Goal: Task Accomplishment & Management: Complete application form

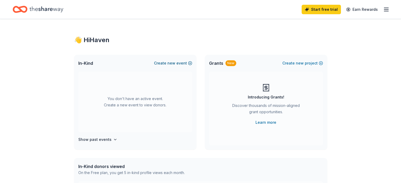
click at [179, 64] on button "Create new event" at bounding box center [173, 63] width 38 height 6
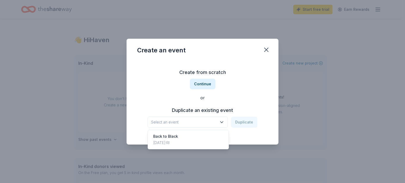
click at [222, 124] on icon "button" at bounding box center [221, 122] width 5 height 5
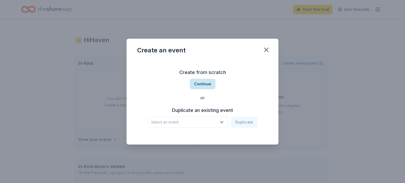
click at [206, 85] on button "Continue" at bounding box center [203, 84] width 26 height 11
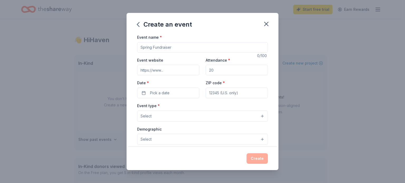
click at [163, 48] on input "Event name *" at bounding box center [202, 47] width 131 height 11
type input "4th Birthday Bash Fundraiser"
type input "www.zeffy"
click at [217, 70] on input "Attendance *" at bounding box center [237, 70] width 62 height 11
type input "100"
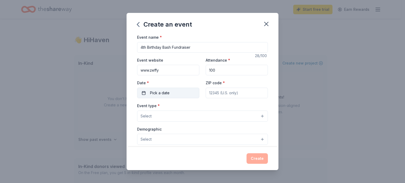
click at [179, 95] on button "Pick a date" at bounding box center [168, 93] width 62 height 11
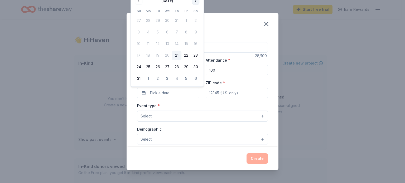
click at [197, 2] on button "Go to next month" at bounding box center [195, 0] width 7 height 7
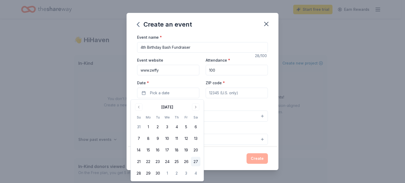
click at [196, 163] on button "27" at bounding box center [195, 161] width 9 height 9
click at [220, 90] on input "ZIP code *" at bounding box center [237, 93] width 62 height 11
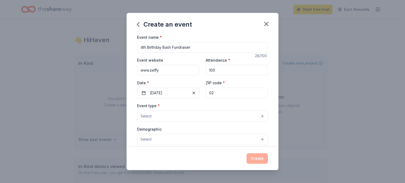
type input "02"
drag, startPoint x: 168, startPoint y: 73, endPoint x: 138, endPoint y: 71, distance: 29.5
click at [138, 71] on input "www.zeffy" at bounding box center [168, 70] width 62 height 11
paste input "https://www.zeffy.com/en-US/ticketing/4th-annual-birthday-bash"
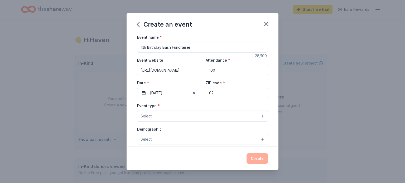
type input "https://www.zeffy.com/en-US/ticketing/4th-annual-birthday-bash"
click at [218, 91] on input "02" at bounding box center [237, 93] width 62 height 11
type input "02903"
click at [190, 118] on button "Select" at bounding box center [202, 116] width 131 height 11
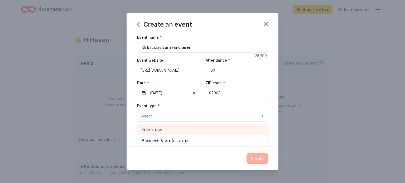
click at [162, 129] on span "Fundraiser" at bounding box center [202, 129] width 122 height 7
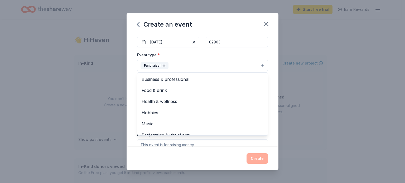
scroll to position [53, 0]
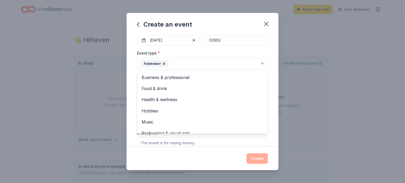
click at [127, 90] on div "Event name * 4th Birthday Bash Fundraiser 28 /100 Event website https://www.zef…" at bounding box center [202, 90] width 152 height 113
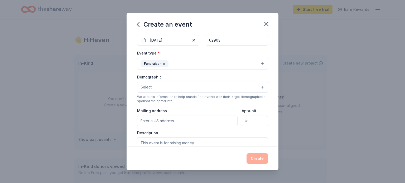
click at [154, 82] on button "Select" at bounding box center [202, 87] width 131 height 11
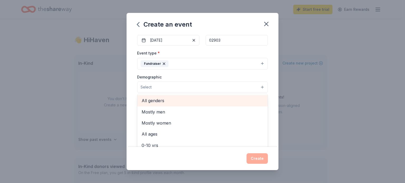
click at [151, 102] on span "All genders" at bounding box center [202, 100] width 122 height 7
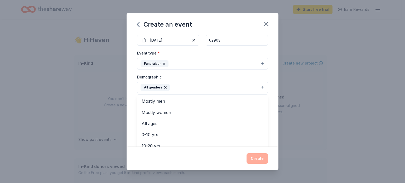
click at [132, 91] on div "Event name * 4th Birthday Bash Fundraiser 28 /100 Event website https://www.zef…" at bounding box center [202, 90] width 152 height 113
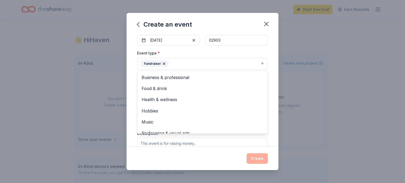
click at [162, 64] on icon "button" at bounding box center [164, 64] width 4 height 4
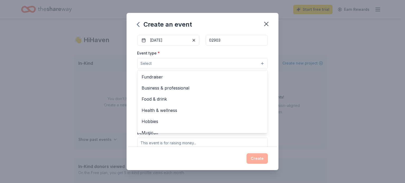
click at [131, 83] on div "Event name * 4th Birthday Bash Fundraiser 28 /100 Event website https://www.zef…" at bounding box center [202, 90] width 152 height 113
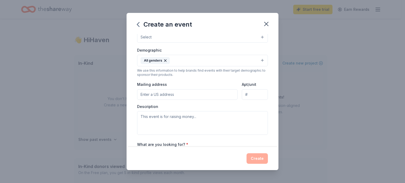
scroll to position [105, 0]
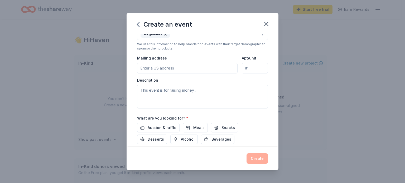
click at [163, 68] on input "Mailing address" at bounding box center [187, 68] width 100 height 11
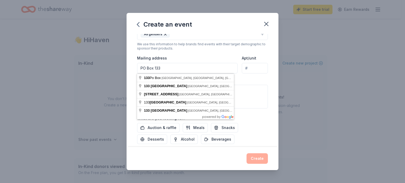
type input "PO Box 133"
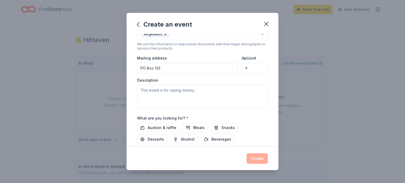
click at [197, 49] on div "We use this information to help brands find events with their target demographi…" at bounding box center [202, 46] width 131 height 8
click at [156, 92] on textarea at bounding box center [202, 97] width 131 height 24
click at [184, 87] on textarea at bounding box center [202, 97] width 131 height 24
paste textarea "Haven Box is turning 4, and we’re celebrating in style! Mark your calendars for…"
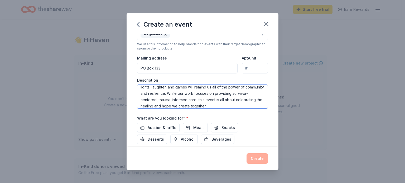
scroll to position [0, 0]
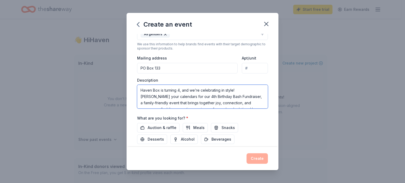
click at [220, 97] on textarea "Haven Box is turning 4, and we’re celebrating in style! Mark your calendars for…" at bounding box center [202, 97] width 131 height 24
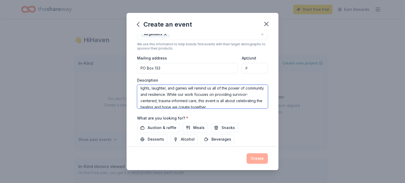
scroll to position [57, 0]
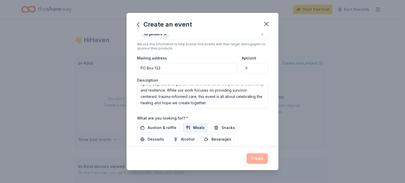
drag, startPoint x: 163, startPoint y: 126, endPoint x: 187, endPoint y: 126, distance: 24.5
click at [166, 125] on span "Auction & raffle" at bounding box center [162, 128] width 29 height 6
click at [193, 126] on span "Meals" at bounding box center [198, 128] width 11 height 6
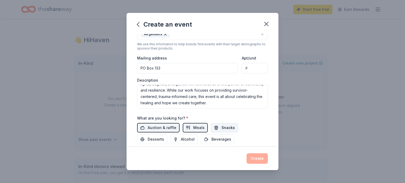
click at [224, 128] on span "Snacks" at bounding box center [227, 128] width 13 height 6
click at [158, 139] on span "Desserts" at bounding box center [156, 139] width 16 height 6
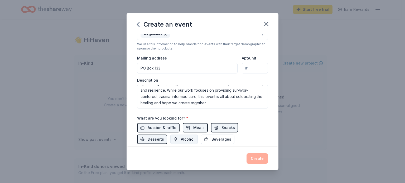
click at [192, 139] on span "Alcohol" at bounding box center [188, 139] width 14 height 6
click at [212, 139] on span "Beverages" at bounding box center [221, 139] width 20 height 6
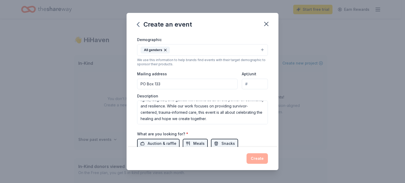
scroll to position [86, 0]
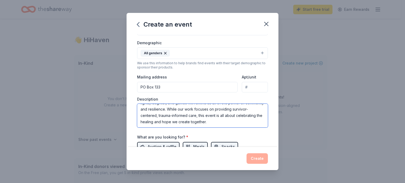
click at [178, 108] on textarea "Haven Box is turning 4, and we’re celebrating in style! Mark your calendars for…" at bounding box center [202, 116] width 131 height 24
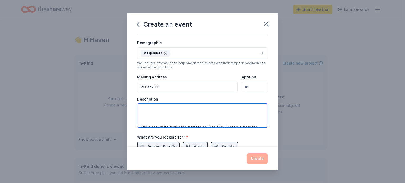
click at [154, 112] on textarea "Haven Box is turning 4, and we’re celebrating in style! Mark your calendars for…" at bounding box center [202, 116] width 131 height 24
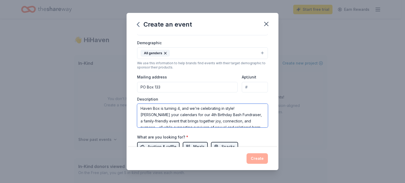
scroll to position [0, 0]
click at [219, 118] on textarea "Haven Box is turning 4, and we’re celebrating in style! Mark your calendars for…" at bounding box center [202, 116] width 131 height 24
click at [235, 109] on textarea "Haven Box is turning 4, and we’re celebrating in style! Mark your calendars for…" at bounding box center [202, 116] width 131 height 24
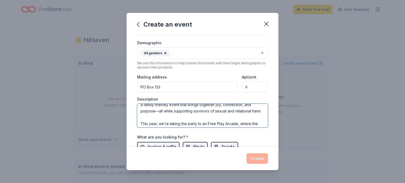
scroll to position [26, 0]
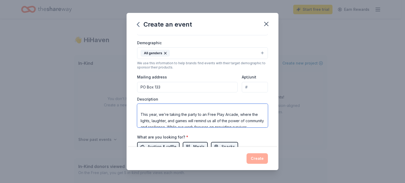
click at [183, 117] on textarea "Haven Box is turning 4, and we’re celebrating in style! Mark your calendars for…" at bounding box center [202, 116] width 131 height 24
click at [193, 117] on textarea "Haven Box is turning 4, and we’re celebrating in style! Mark your calendars for…" at bounding box center [202, 116] width 131 height 24
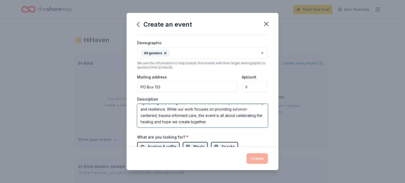
scroll to position [18, 0]
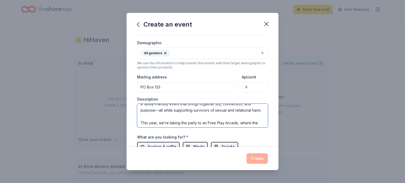
click at [201, 118] on textarea "Haven Box is turning 4, and we’re celebrating in style! Mark your calendars for…" at bounding box center [202, 116] width 131 height 24
click at [218, 119] on textarea "Haven Box is turning 4, and we’re celebrating in style! Mark your calendars for…" at bounding box center [202, 116] width 131 height 24
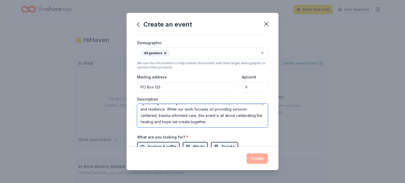
type textarea "Haven Box is turning 4, and we’re celebrating in style! Mark your calendars for…"
click at [249, 140] on div "What are you looking for? * Auction & raffle Meals Snacks Desserts Alcohol Beve…" at bounding box center [202, 148] width 131 height 29
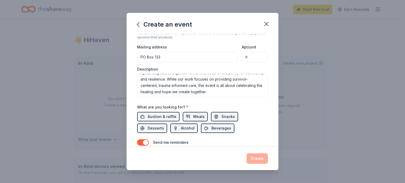
scroll to position [139, 0]
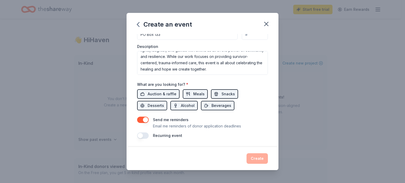
click at [145, 120] on button "button" at bounding box center [143, 120] width 12 height 6
click at [257, 159] on div "Create" at bounding box center [202, 158] width 131 height 11
click at [143, 136] on button "button" at bounding box center [143, 136] width 12 height 6
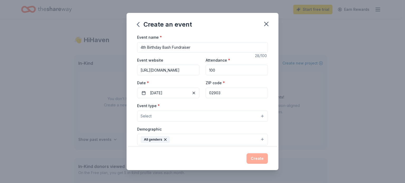
scroll to position [0, 0]
click at [219, 73] on input "100" at bounding box center [237, 70] width 62 height 11
click at [172, 118] on button "Select" at bounding box center [202, 116] width 131 height 11
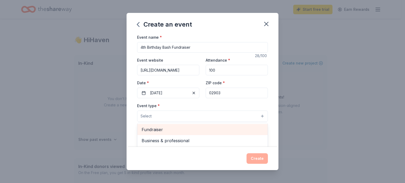
click at [162, 130] on span "Fundraiser" at bounding box center [202, 129] width 122 height 7
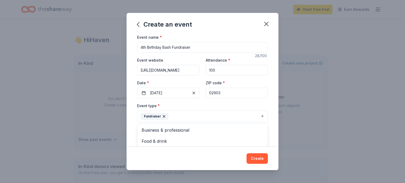
click at [131, 118] on div "Event name * 4th Birthday Bash Fundraiser 28 /100 Event website https://www.zef…" at bounding box center [202, 90] width 152 height 113
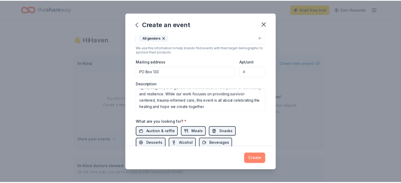
scroll to position [105, 0]
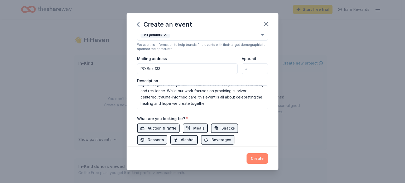
click at [257, 158] on button "Create" at bounding box center [256, 158] width 21 height 11
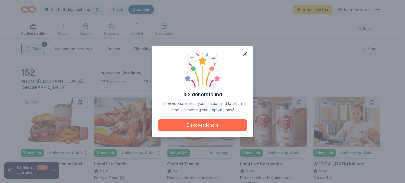
click at [213, 125] on button "Discover donors" at bounding box center [202, 125] width 89 height 12
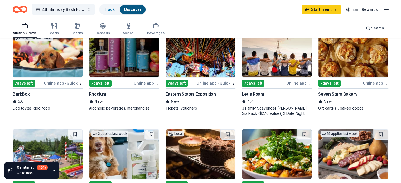
scroll to position [157, 0]
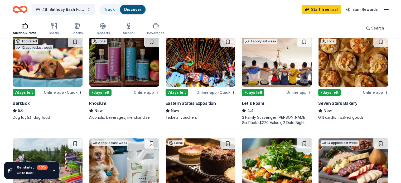
click at [345, 79] on img at bounding box center [353, 62] width 70 height 50
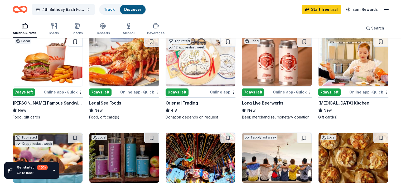
scroll to position [52, 0]
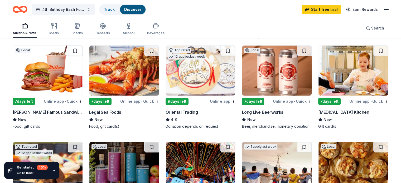
click at [285, 77] on img at bounding box center [277, 71] width 70 height 50
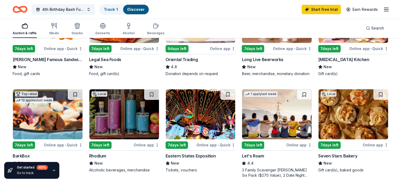
scroll to position [131, 0]
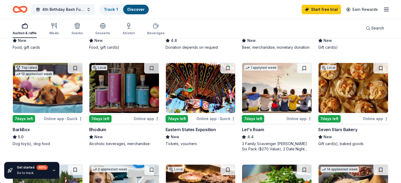
click at [194, 92] on img at bounding box center [201, 88] width 70 height 50
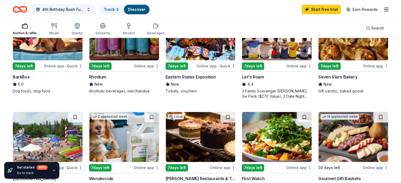
scroll to position [157, 0]
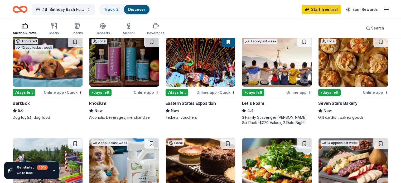
click at [135, 72] on img at bounding box center [124, 62] width 70 height 50
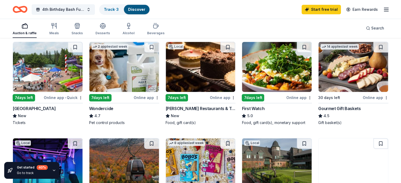
scroll to position [262, 0]
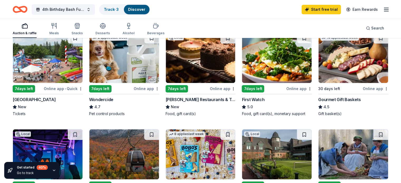
click at [206, 66] on img at bounding box center [201, 58] width 70 height 50
click at [228, 42] on button at bounding box center [227, 38] width 15 height 11
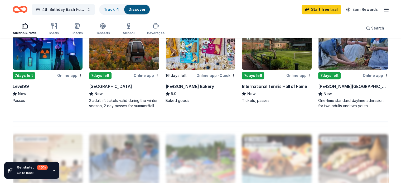
scroll to position [341, 0]
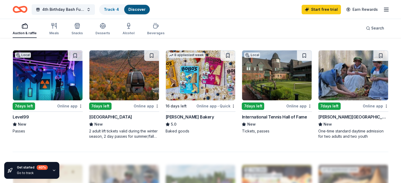
click at [121, 86] on img at bounding box center [124, 75] width 70 height 50
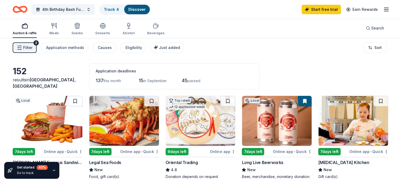
scroll to position [0, 0]
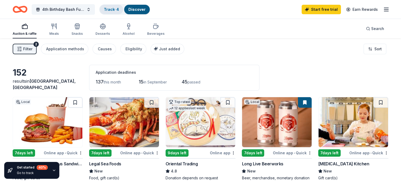
click at [119, 9] on link "Track · 4" at bounding box center [111, 9] width 15 height 4
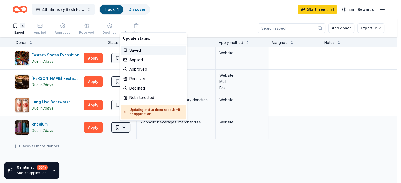
click at [134, 128] on html "10% 133 Po Box Lansford, ND, USA 133 Green Box Road Lincolnton, NC, USA 133 Box…" at bounding box center [200, 91] width 401 height 183
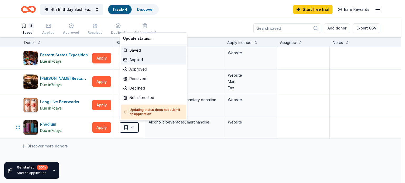
click at [139, 61] on div "Applied" at bounding box center [153, 59] width 65 height 9
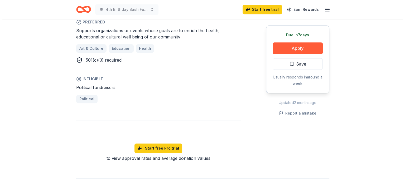
scroll to position [343, 0]
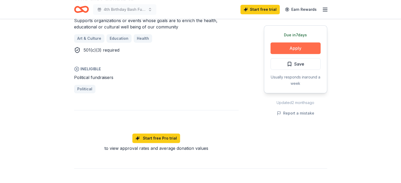
click at [302, 51] on button "Apply" at bounding box center [295, 48] width 50 height 12
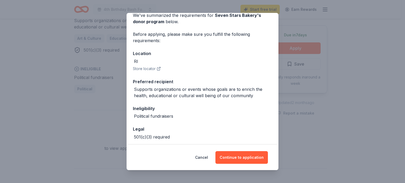
scroll to position [49, 0]
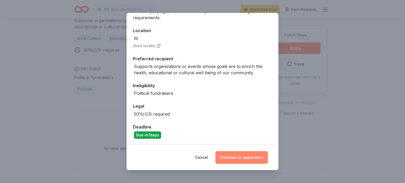
click at [231, 158] on button "Continue to application" at bounding box center [241, 157] width 52 height 13
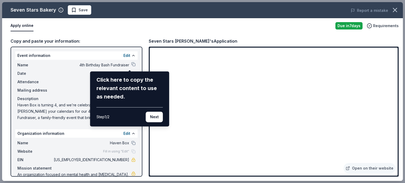
click at [48, 110] on div "Seven Stars Bakery Save Report a mistake Apply online Due in 7 days Requirement…" at bounding box center [202, 91] width 400 height 179
click at [155, 118] on button "Next" at bounding box center [154, 117] width 17 height 11
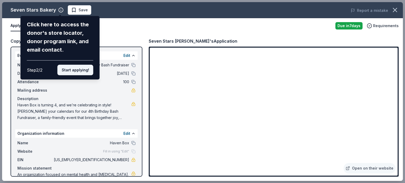
click at [70, 69] on button "Start applying!" at bounding box center [75, 70] width 36 height 11
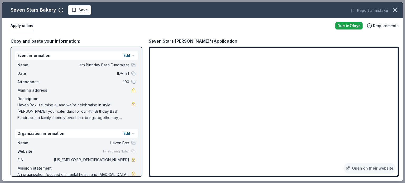
click at [52, 150] on div "Seven Stars Bakery Save Report a mistake Apply online Due in 7 days Requirement…" at bounding box center [202, 91] width 400 height 179
click at [369, 169] on link "Open on their website" at bounding box center [369, 168] width 52 height 11
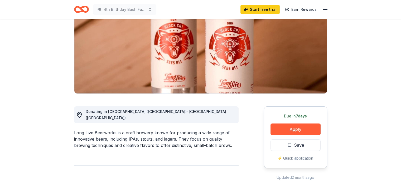
scroll to position [79, 0]
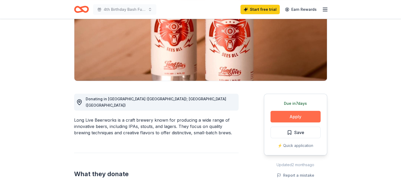
click at [309, 115] on button "Apply" at bounding box center [295, 117] width 50 height 12
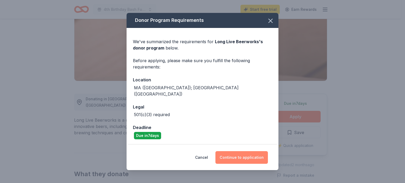
click at [241, 153] on button "Continue to application" at bounding box center [241, 157] width 52 height 13
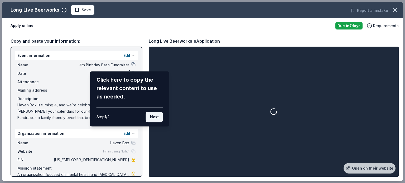
click at [156, 118] on button "Next" at bounding box center [154, 117] width 17 height 11
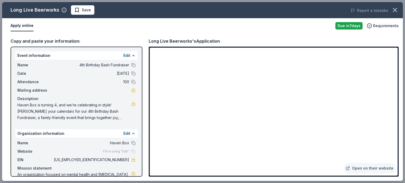
drag, startPoint x: 101, startPoint y: 160, endPoint x: 118, endPoint y: 160, distance: 16.9
click at [118, 160] on span "87-2829568" at bounding box center [91, 160] width 76 height 6
click at [396, 10] on icon "button" at bounding box center [394, 9] width 7 height 7
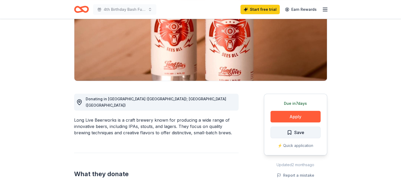
click at [295, 135] on span "Save" at bounding box center [299, 132] width 10 height 7
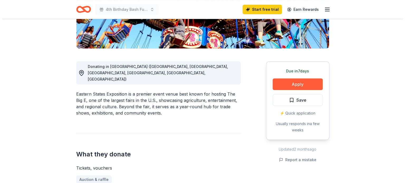
scroll to position [132, 0]
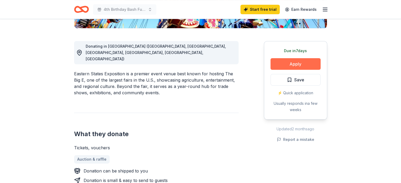
click at [306, 64] on button "Apply" at bounding box center [295, 64] width 50 height 12
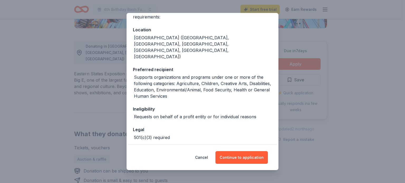
scroll to position [53, 0]
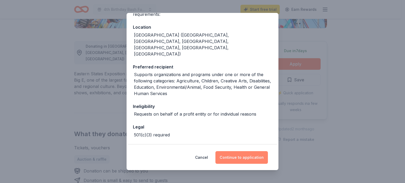
click at [241, 157] on button "Continue to application" at bounding box center [241, 157] width 52 height 13
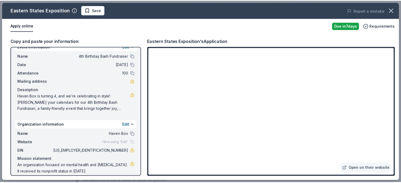
scroll to position [14, 0]
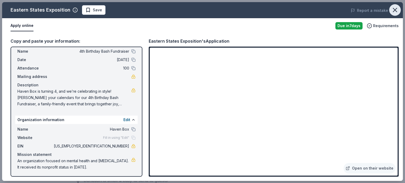
click at [394, 10] on icon "button" at bounding box center [394, 9] width 7 height 7
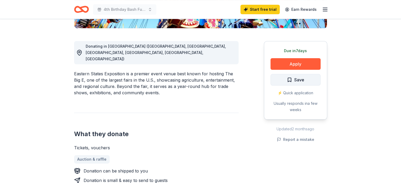
click at [291, 77] on span "Save" at bounding box center [295, 79] width 17 height 7
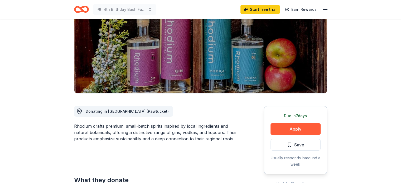
scroll to position [79, 0]
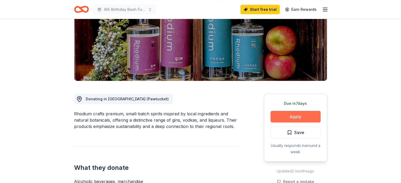
click at [310, 115] on button "Apply" at bounding box center [295, 117] width 50 height 12
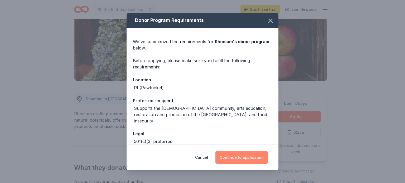
click at [242, 154] on button "Continue to application" at bounding box center [241, 157] width 52 height 13
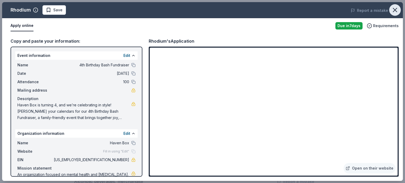
click at [396, 10] on icon "button" at bounding box center [394, 9] width 7 height 7
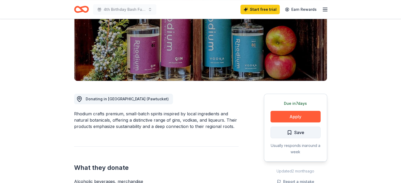
click at [303, 137] on button "Save" at bounding box center [295, 133] width 50 height 12
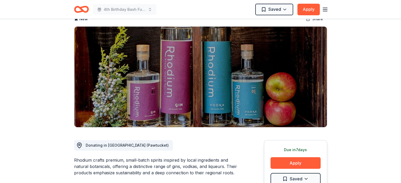
scroll to position [0, 0]
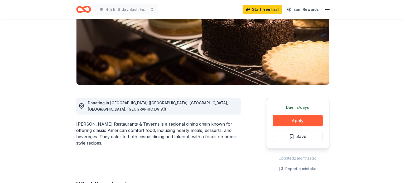
scroll to position [79, 0]
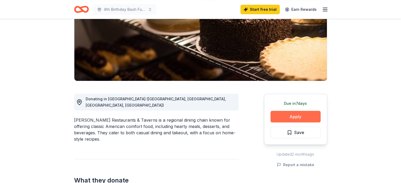
click at [305, 119] on button "Apply" at bounding box center [295, 117] width 50 height 12
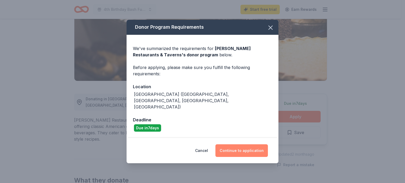
click at [240, 144] on button "Continue to application" at bounding box center [241, 150] width 52 height 13
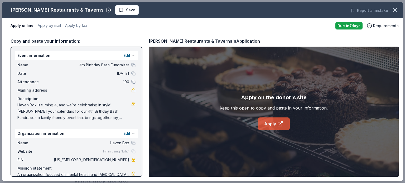
click at [276, 125] on link "Apply" at bounding box center [274, 124] width 32 height 13
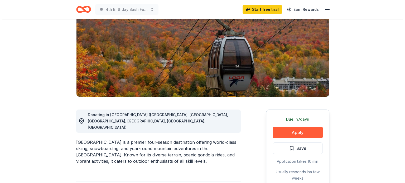
scroll to position [79, 0]
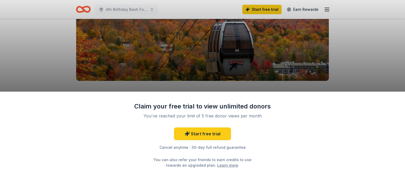
click at [80, 10] on div "Claim your free trial to view unlimited donors You've reached your limit of 5 f…" at bounding box center [202, 91] width 405 height 183
click at [304, 6] on div "Claim your free trial to view unlimited donors You've reached your limit of 5 f…" at bounding box center [202, 91] width 405 height 183
click at [82, 11] on div "Claim your free trial to view unlimited donors You've reached your limit of 5 f…" at bounding box center [202, 91] width 405 height 183
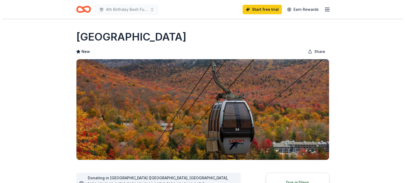
scroll to position [79, 0]
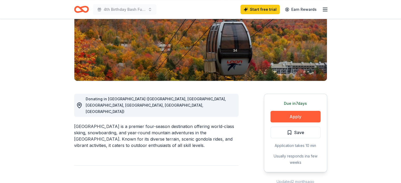
drag, startPoint x: 0, startPoint y: 0, endPoint x: 82, endPoint y: 11, distance: 82.7
click at [82, 11] on icon "Home" at bounding box center [84, 9] width 8 height 5
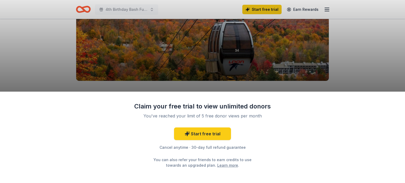
click at [82, 11] on div "Claim your free trial to view unlimited donors You've reached your limit of 5 f…" at bounding box center [202, 91] width 405 height 183
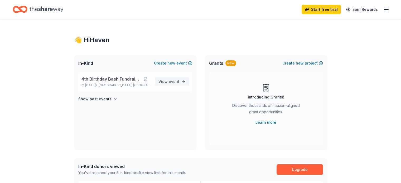
click at [178, 80] on span "event" at bounding box center [174, 81] width 11 height 4
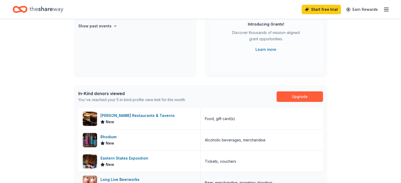
scroll to position [132, 0]
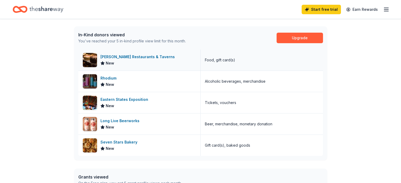
click at [128, 57] on div "[PERSON_NAME] Restaurants & Taverns" at bounding box center [138, 57] width 76 height 6
click at [210, 67] on div "Food, gift card(s)" at bounding box center [262, 60] width 122 height 21
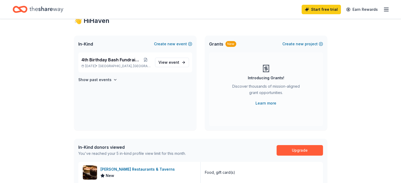
scroll to position [0, 0]
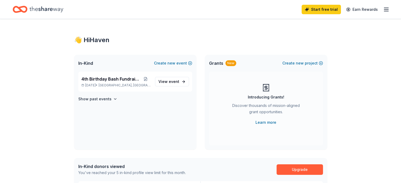
click at [378, 10] on div "Start free trial Earn Rewards" at bounding box center [200, 9] width 401 height 19
click at [383, 10] on icon "button" at bounding box center [386, 9] width 6 height 6
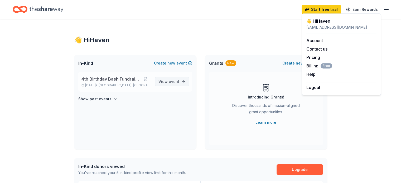
click at [166, 80] on span "View event" at bounding box center [168, 82] width 21 height 6
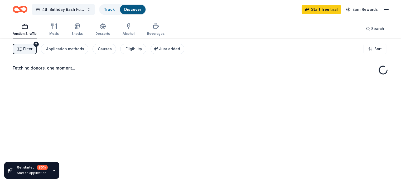
click at [166, 80] on div "Fetching donors, one moment..." at bounding box center [200, 129] width 401 height 183
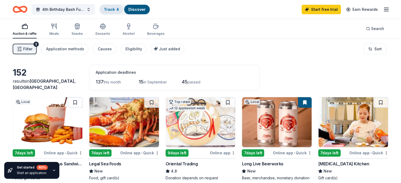
click at [123, 8] on div "Track · 4" at bounding box center [111, 9] width 23 height 9
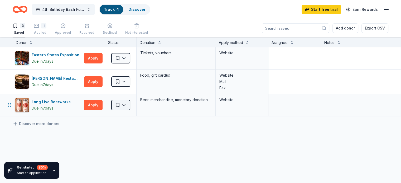
click at [134, 104] on html "4th Birthday Bash Fundraiser Track · 4 Discover Start free trial Earn Rewards 3…" at bounding box center [200, 91] width 401 height 183
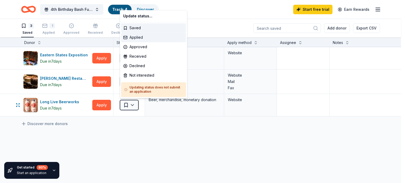
click at [140, 41] on div "Applied" at bounding box center [153, 37] width 65 height 9
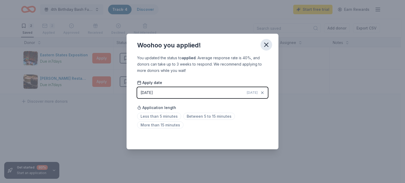
click at [262, 47] on button "button" at bounding box center [266, 45] width 12 height 12
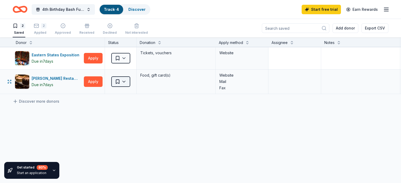
click at [135, 81] on html "4th Birthday Bash Fundraiser Track · 4 Discover Start free trial Earn Rewards 2…" at bounding box center [200, 91] width 401 height 183
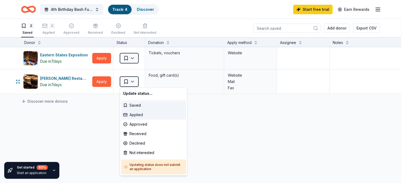
click at [133, 113] on div "Applied" at bounding box center [153, 114] width 65 height 9
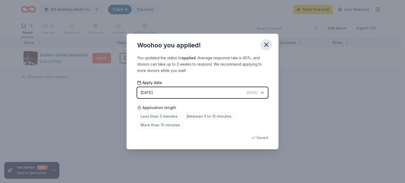
click at [266, 43] on icon "button" at bounding box center [265, 44] width 7 height 7
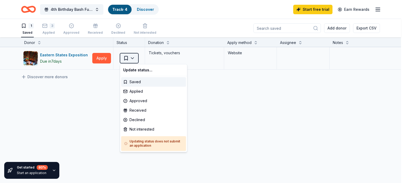
click at [136, 60] on html "4th Birthday Bash Fundraiser Track · 4 Discover Start free trial Earn Rewards 1…" at bounding box center [202, 91] width 405 height 183
click at [142, 90] on div "Applied" at bounding box center [153, 91] width 65 height 9
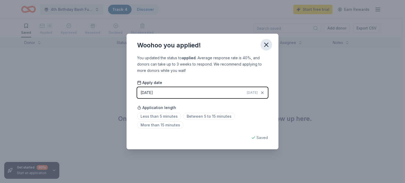
click at [263, 43] on icon "button" at bounding box center [265, 44] width 7 height 7
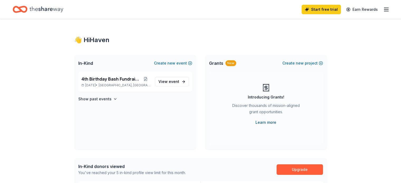
click at [268, 123] on link "Learn more" at bounding box center [265, 122] width 21 height 6
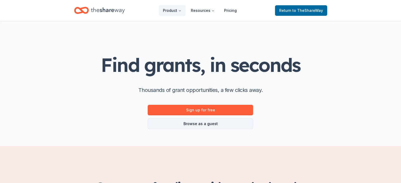
click at [210, 128] on link "Browse as a guest" at bounding box center [200, 124] width 105 height 11
